Goal: Information Seeking & Learning: Learn about a topic

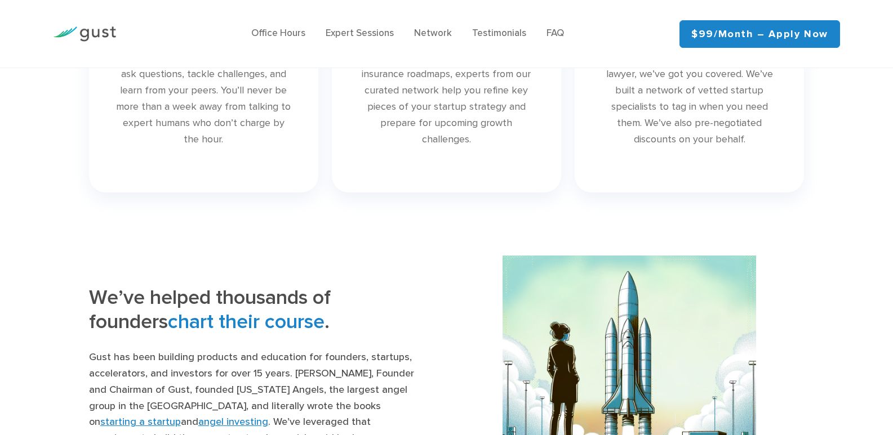
scroll to position [702, 0]
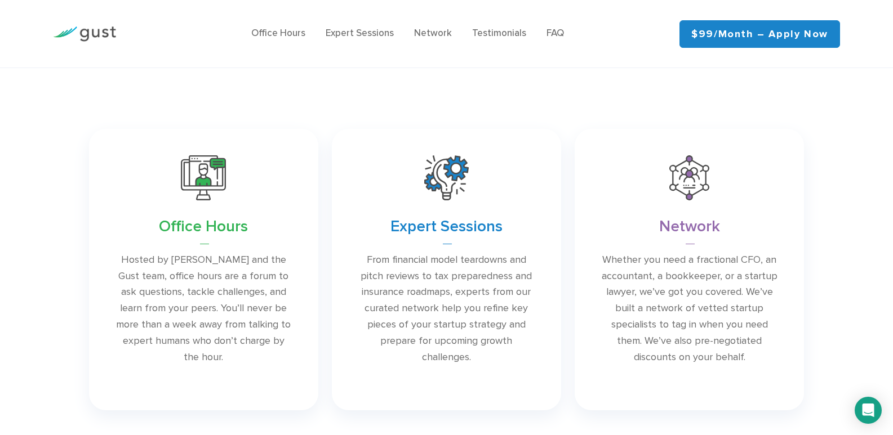
click at [693, 206] on link at bounding box center [688, 270] width 229 height 282
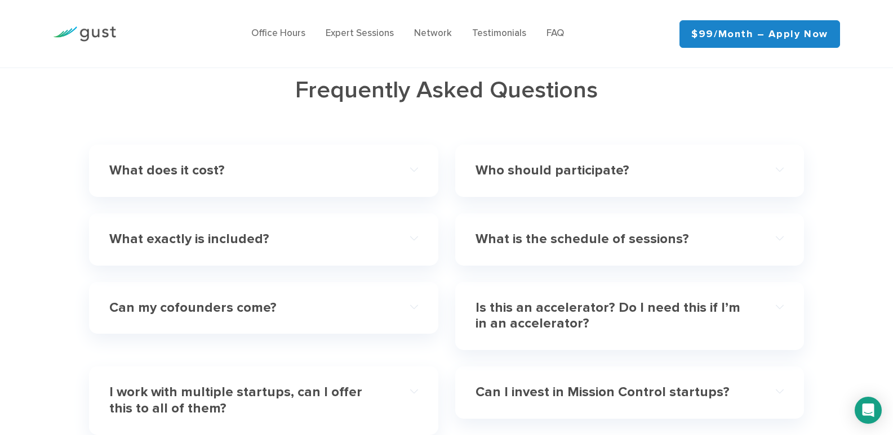
scroll to position [3469, 0]
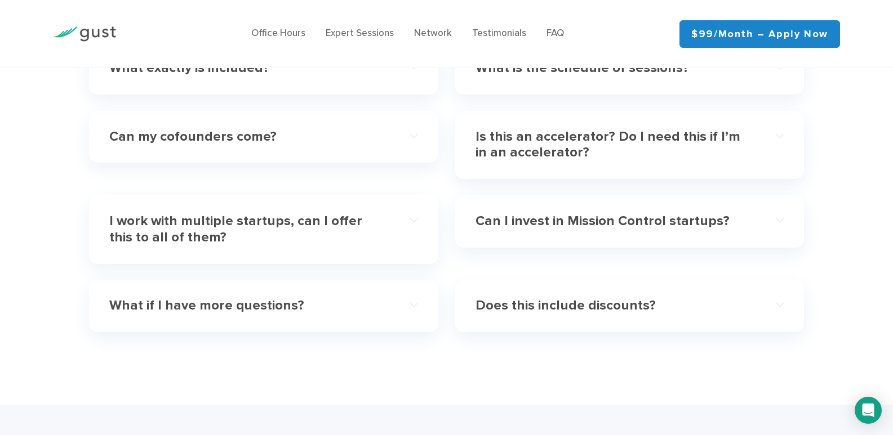
click at [598, 135] on h4 "Is this an accelerator? Do I need this if I’m in an accelerator?" at bounding box center [614, 145] width 278 height 33
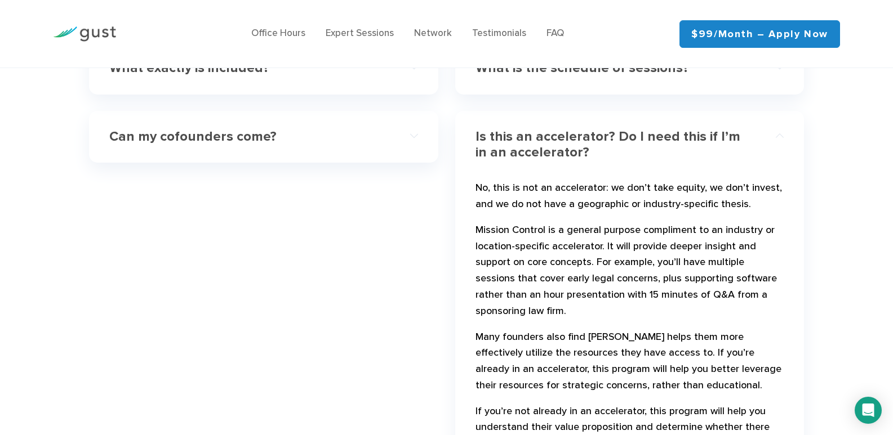
click at [598, 135] on h4 "Is this an accelerator? Do I need this if I’m in an accelerator?" at bounding box center [614, 145] width 278 height 33
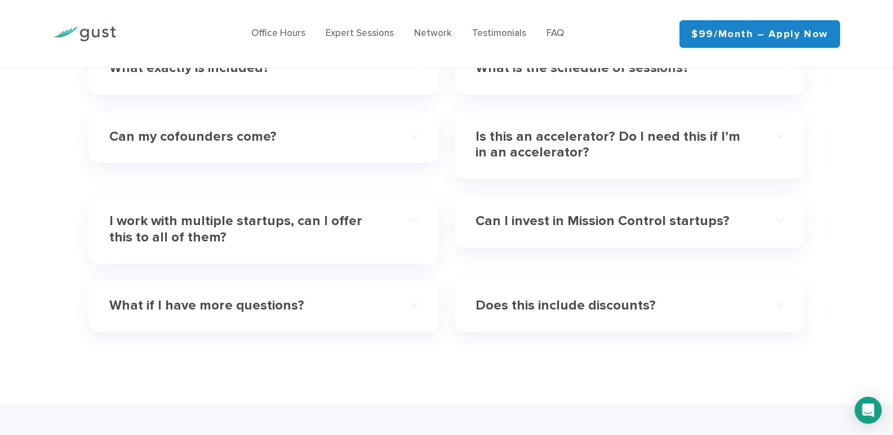
click at [598, 136] on h4 "Is this an accelerator? Do I need this if I’m in an accelerator?" at bounding box center [614, 145] width 278 height 33
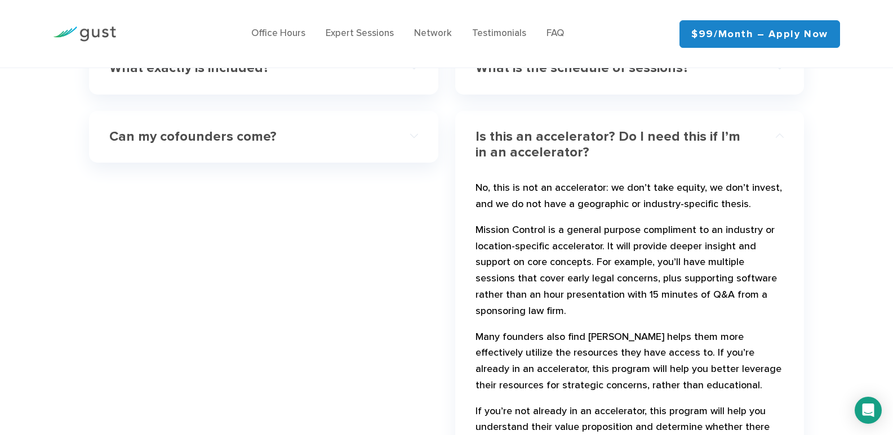
click at [600, 143] on h4 "Is this an accelerator? Do I need this if I’m in an accelerator?" at bounding box center [614, 145] width 278 height 33
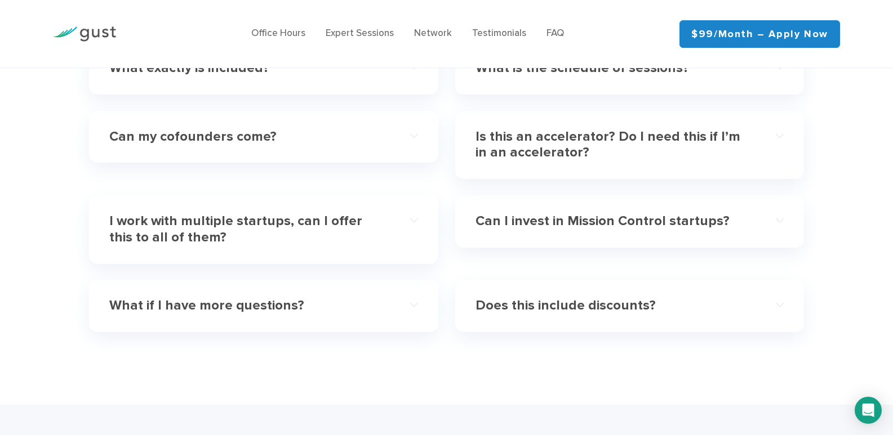
click at [255, 236] on h4 "I work with multiple startups, can I offer this to all of them?" at bounding box center [248, 229] width 278 height 33
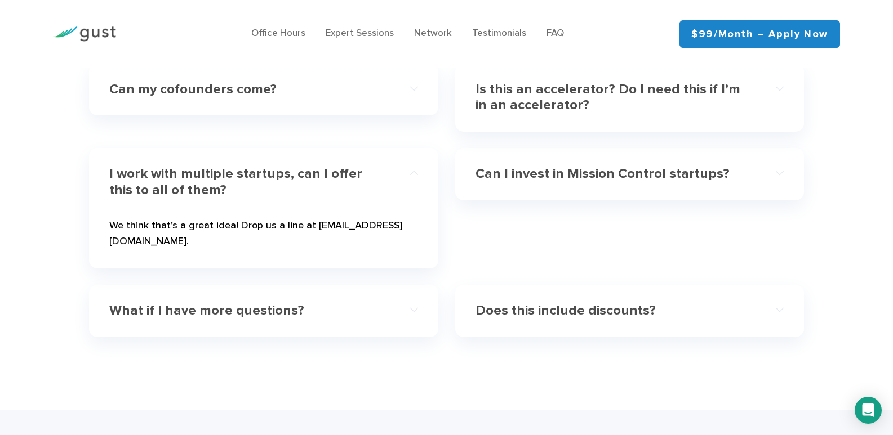
scroll to position [3581, 0]
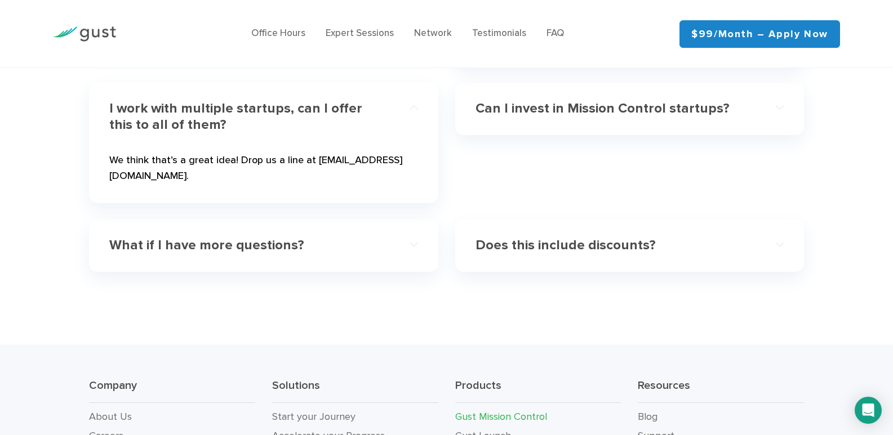
click at [274, 246] on div "What if I have more questions?" at bounding box center [263, 246] width 309 height 34
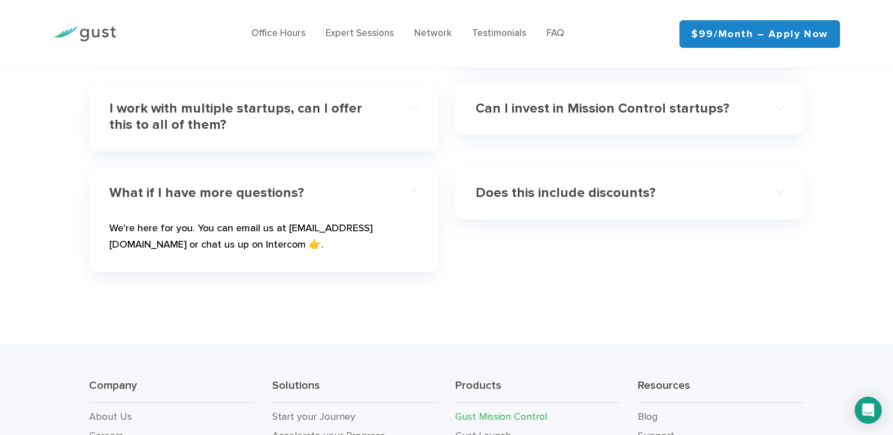
click at [304, 124] on div "I work with multiple startups, can I offer this to all of them?" at bounding box center [263, 117] width 309 height 51
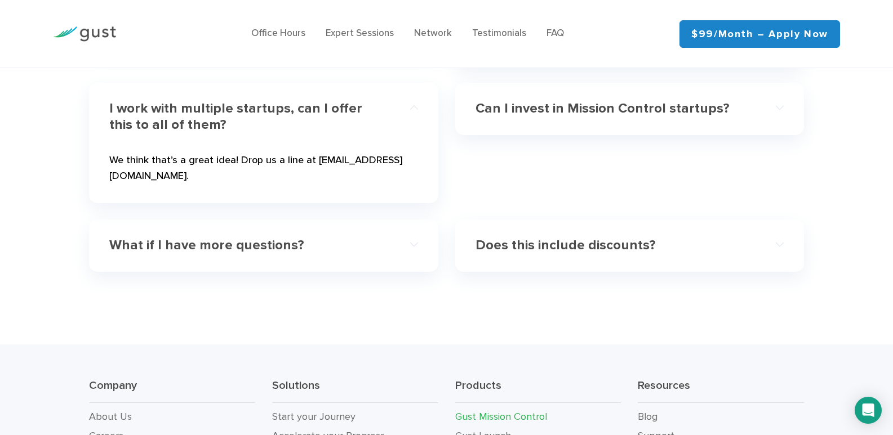
click at [306, 122] on h4 "I work with multiple startups, can I offer this to all of them?" at bounding box center [248, 117] width 278 height 33
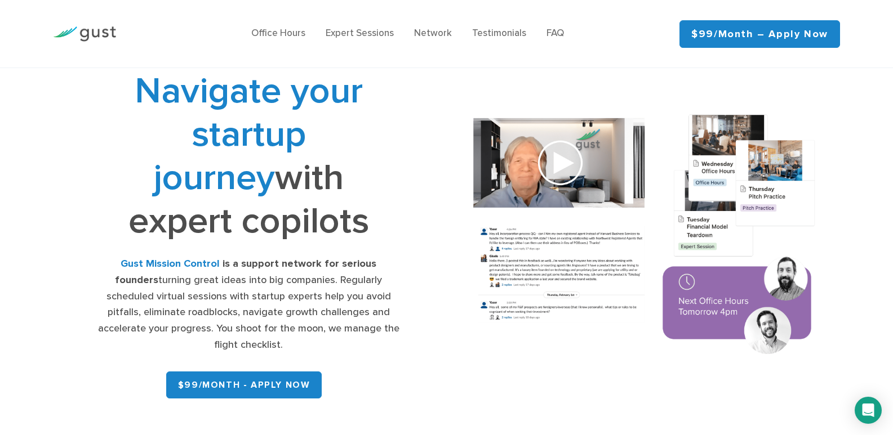
scroll to position [0, 0]
